Goal: Find specific page/section: Find specific page/section

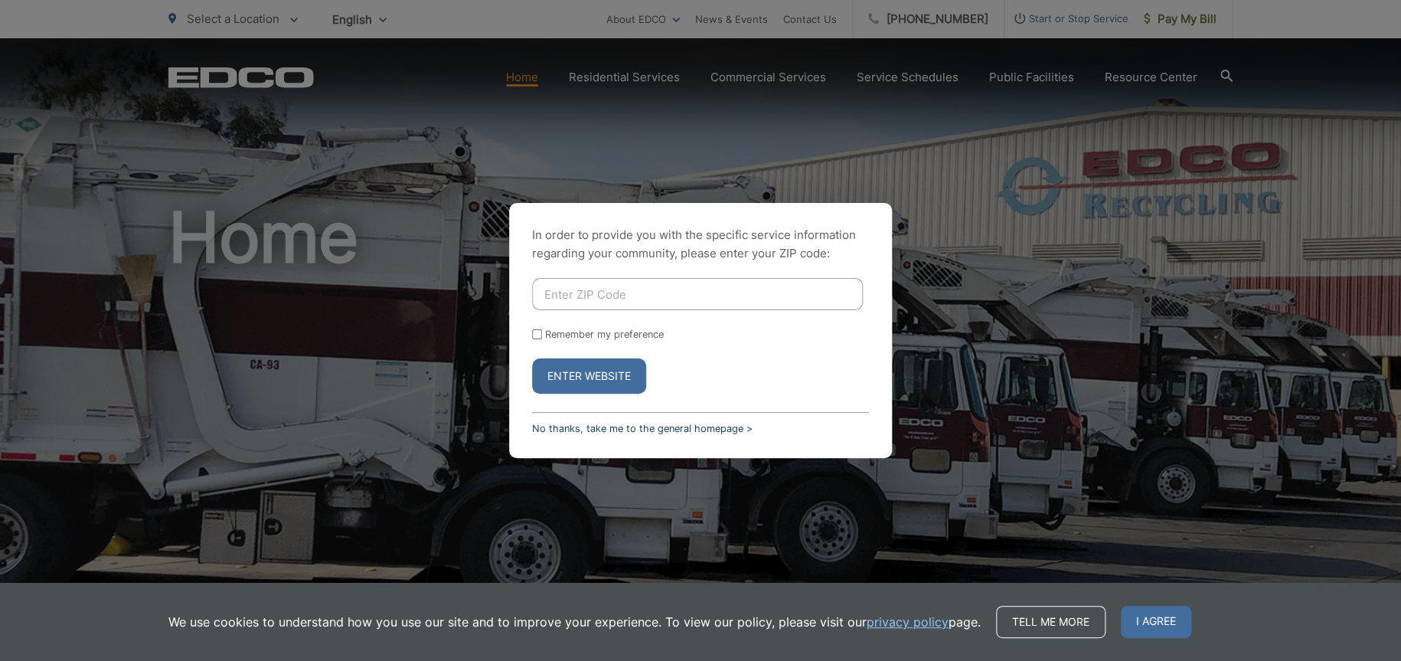
click at [658, 433] on link "No thanks, take me to the general homepage >" at bounding box center [642, 428] width 221 height 11
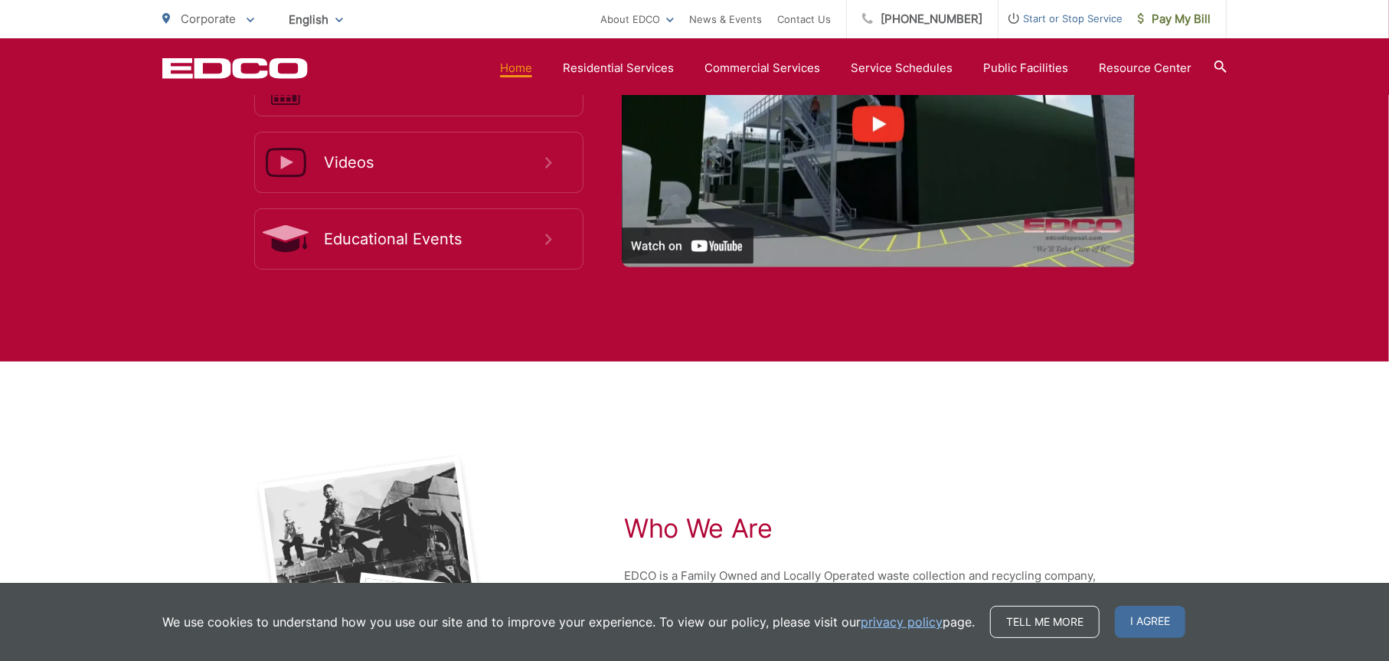
scroll to position [3118, 0]
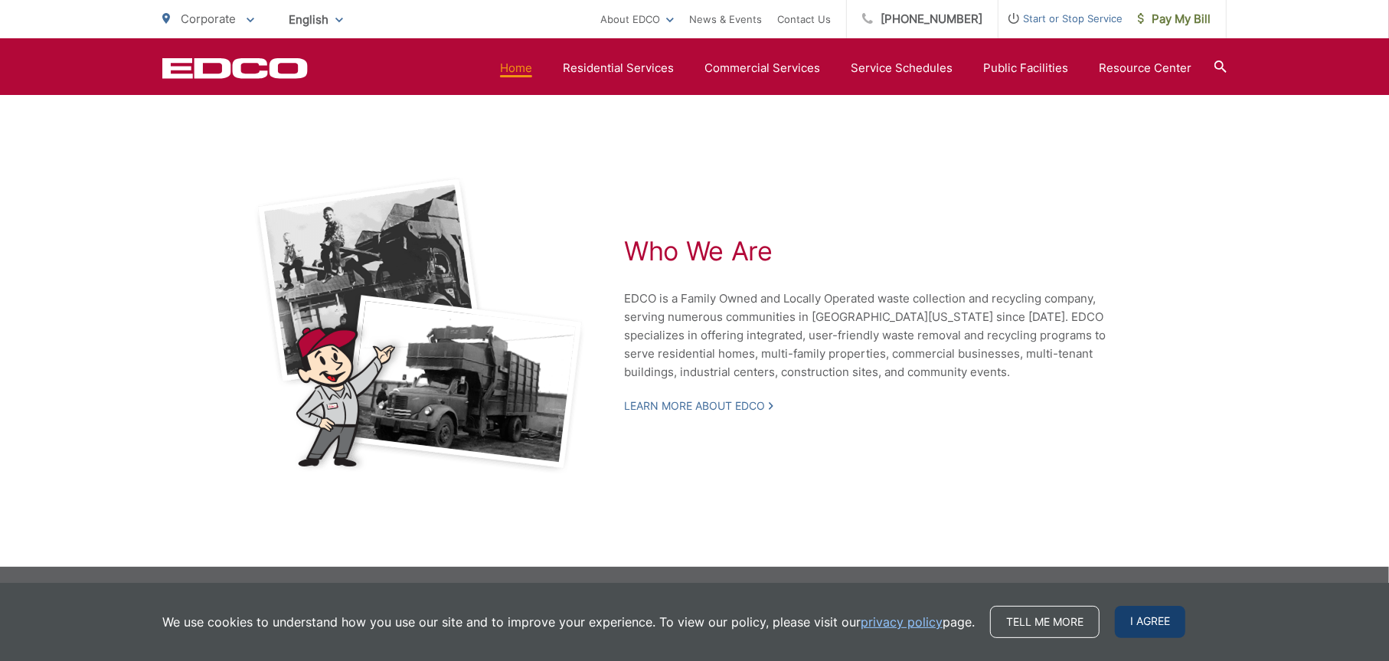
click at [1161, 612] on span "I agree" at bounding box center [1150, 622] width 70 height 32
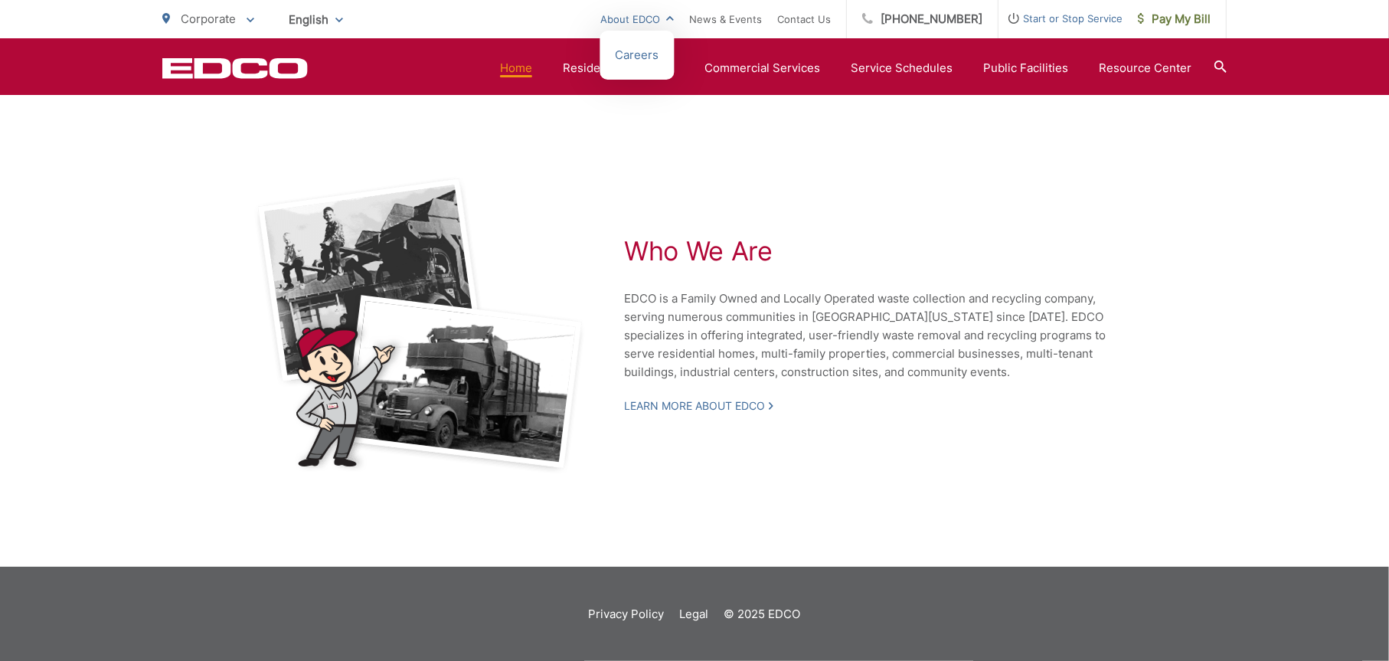
click at [647, 15] on link "About EDCO" at bounding box center [637, 19] width 74 height 18
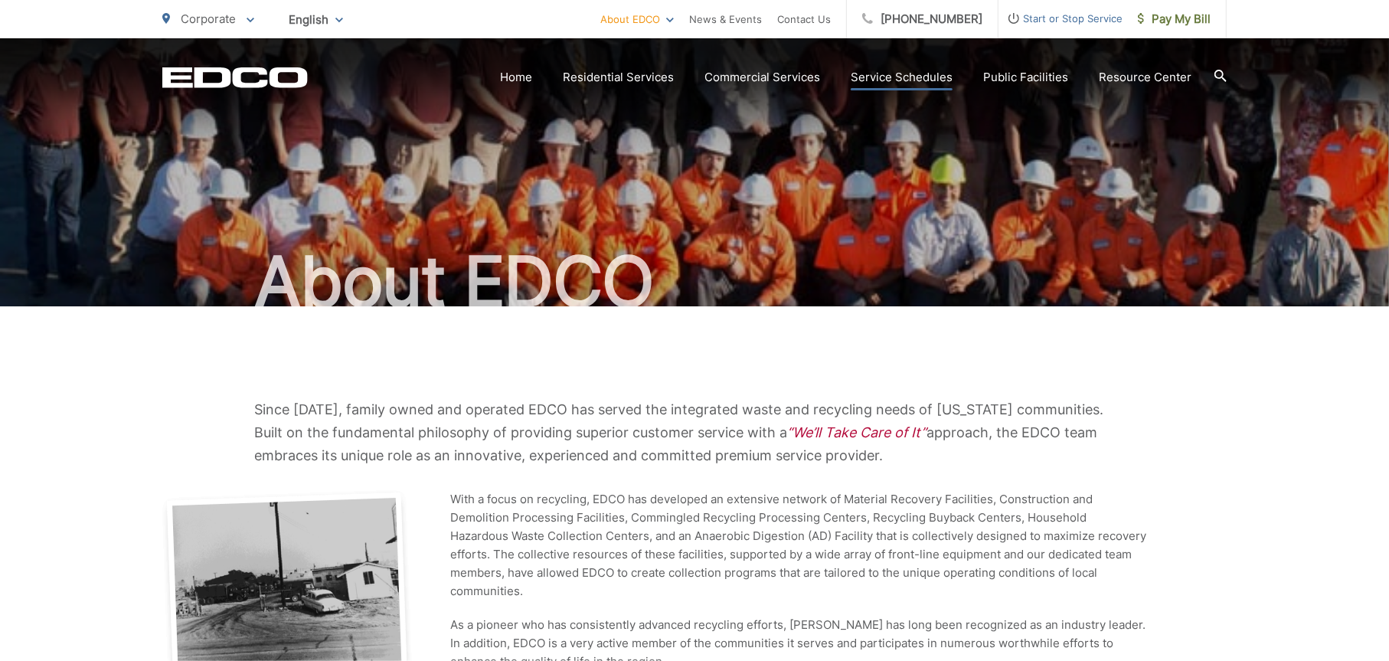
click at [903, 76] on link "Service Schedules" at bounding box center [902, 77] width 102 height 18
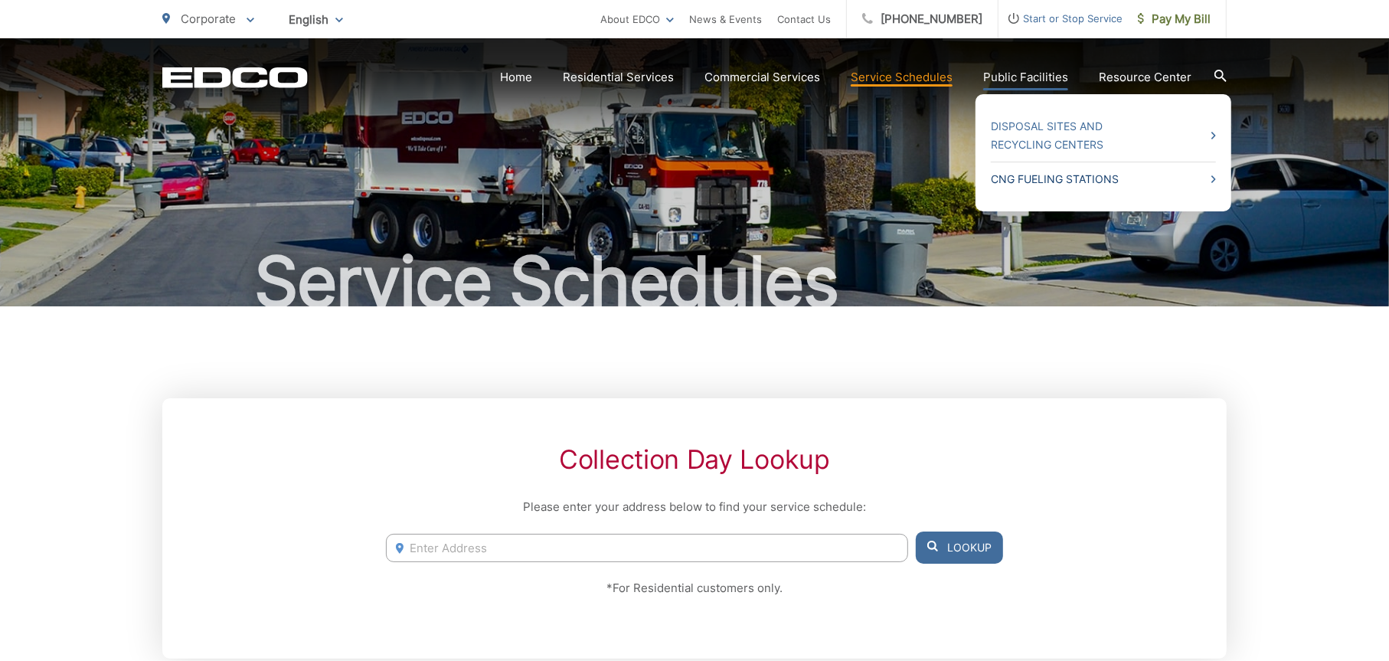
click at [1058, 180] on link "CNG Fueling Stations" at bounding box center [1103, 179] width 225 height 18
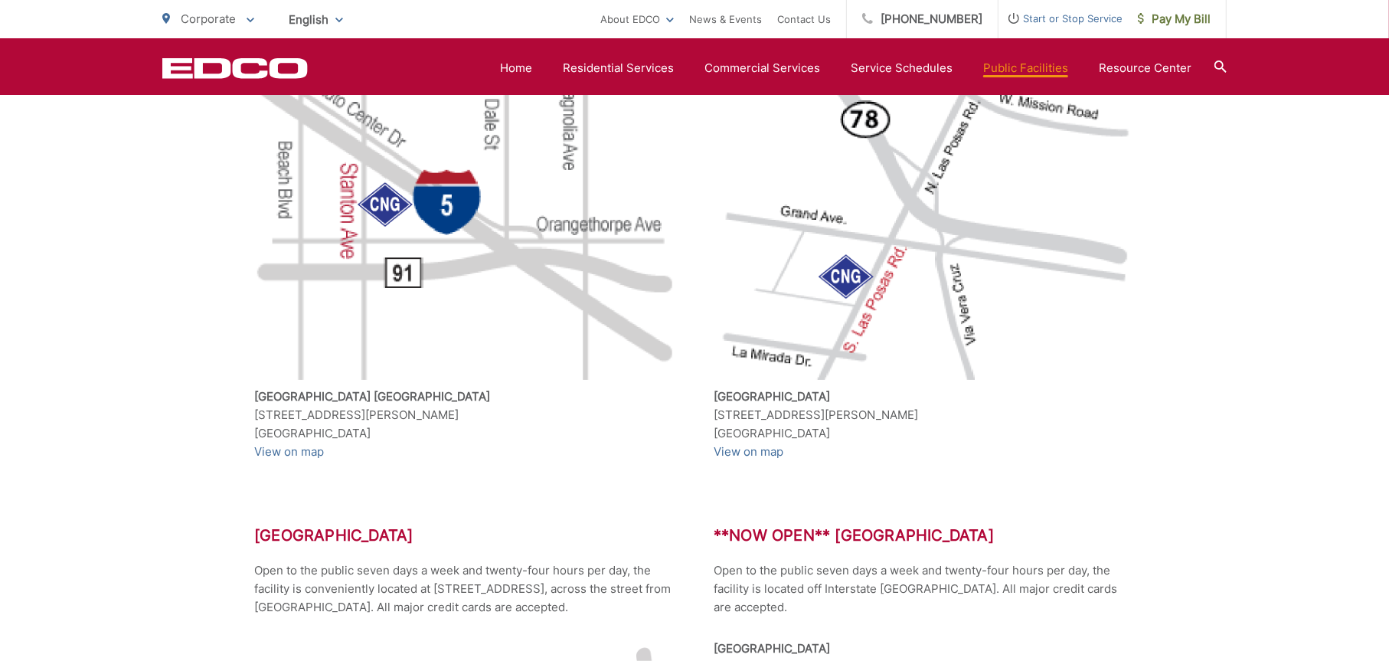
scroll to position [766, 0]
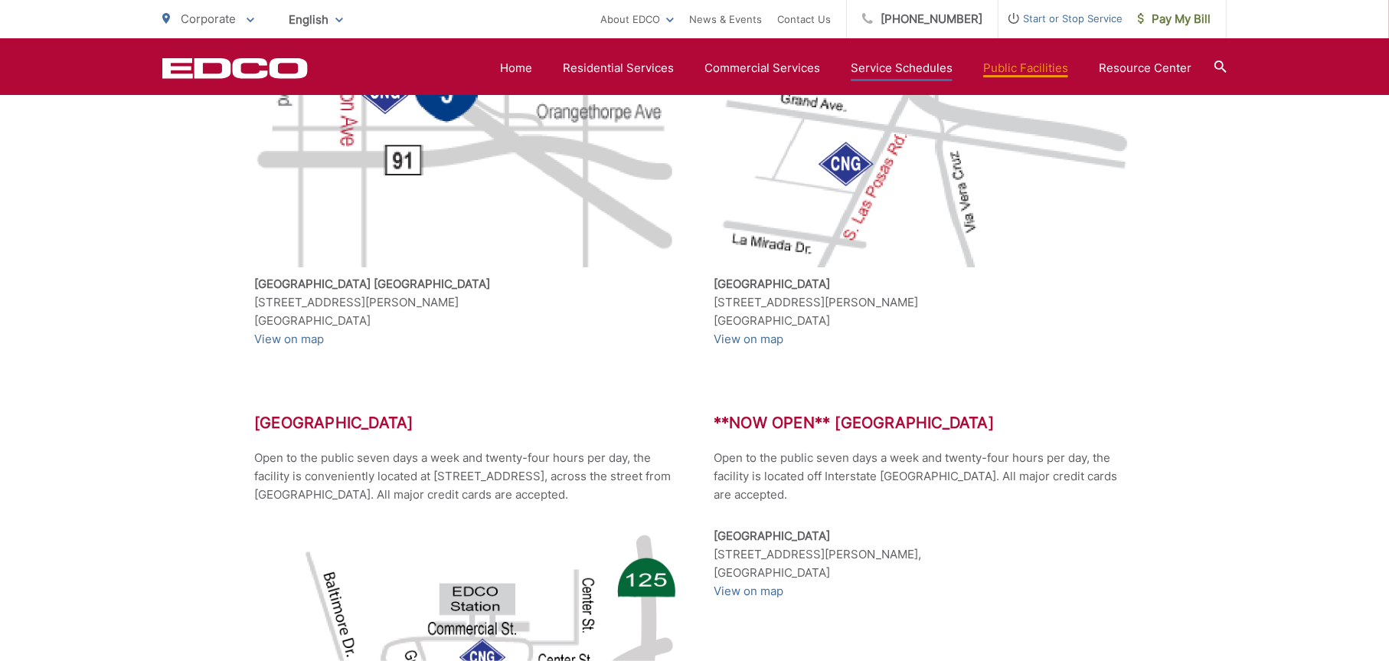
click at [894, 67] on link "Service Schedules" at bounding box center [902, 68] width 102 height 18
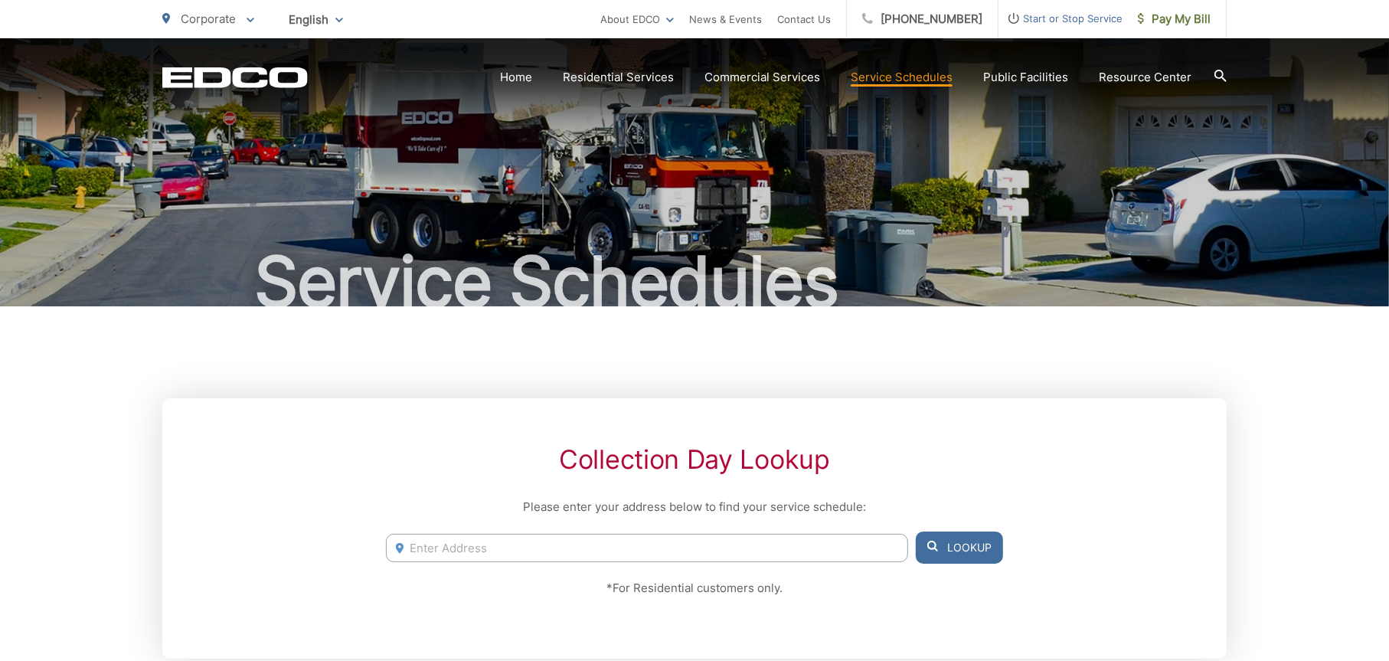
click at [874, 75] on link "Service Schedules" at bounding box center [902, 77] width 102 height 18
